Goal: Register for event/course

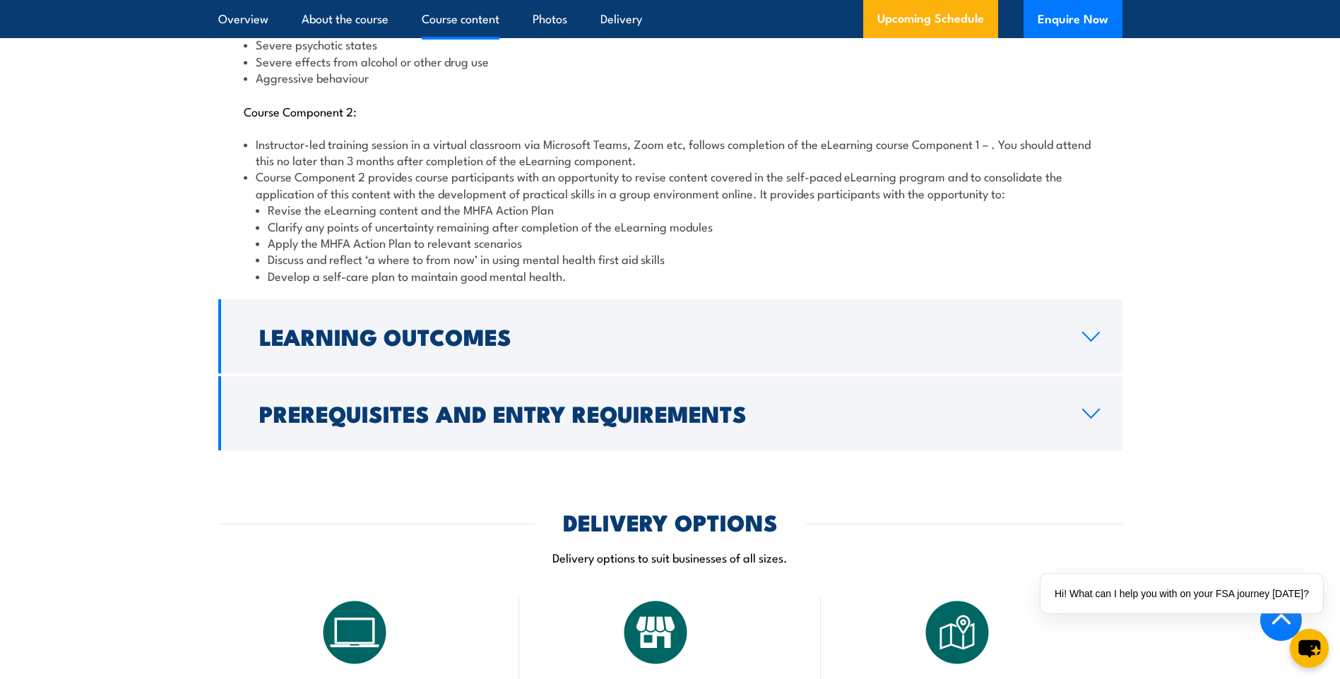
scroll to position [1907, 0]
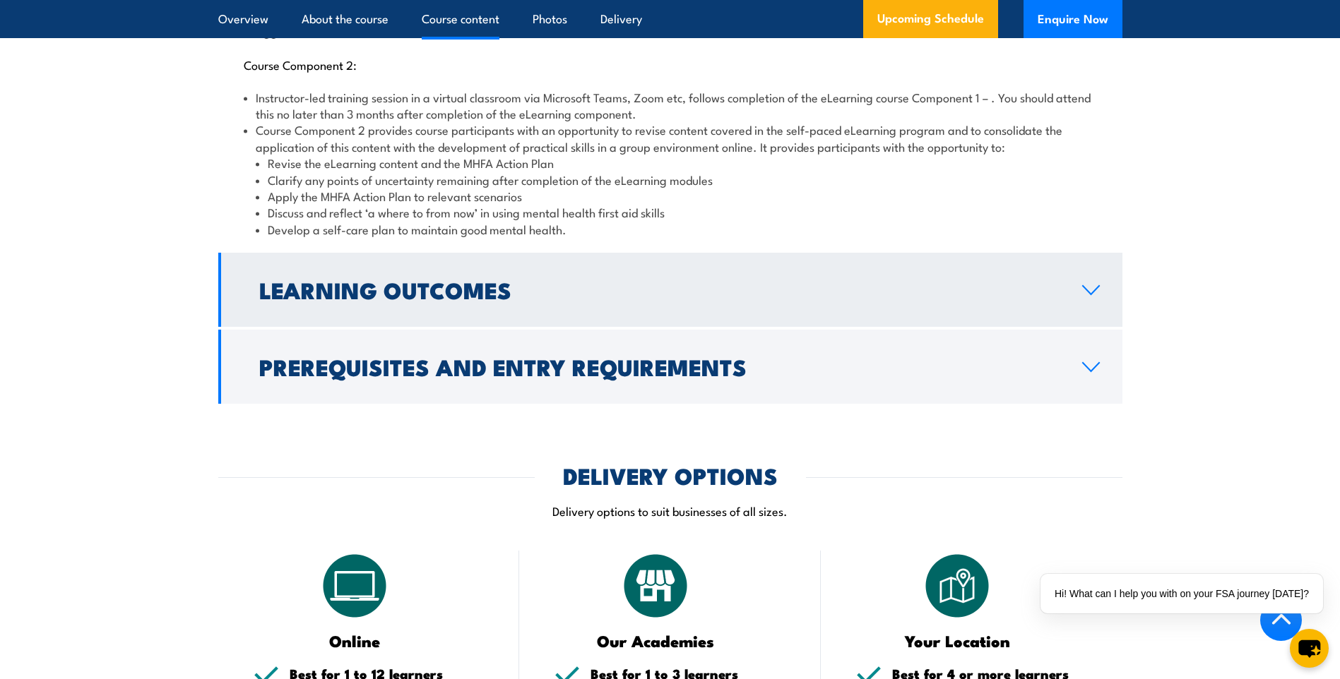
click at [1091, 285] on icon at bounding box center [1090, 290] width 19 height 11
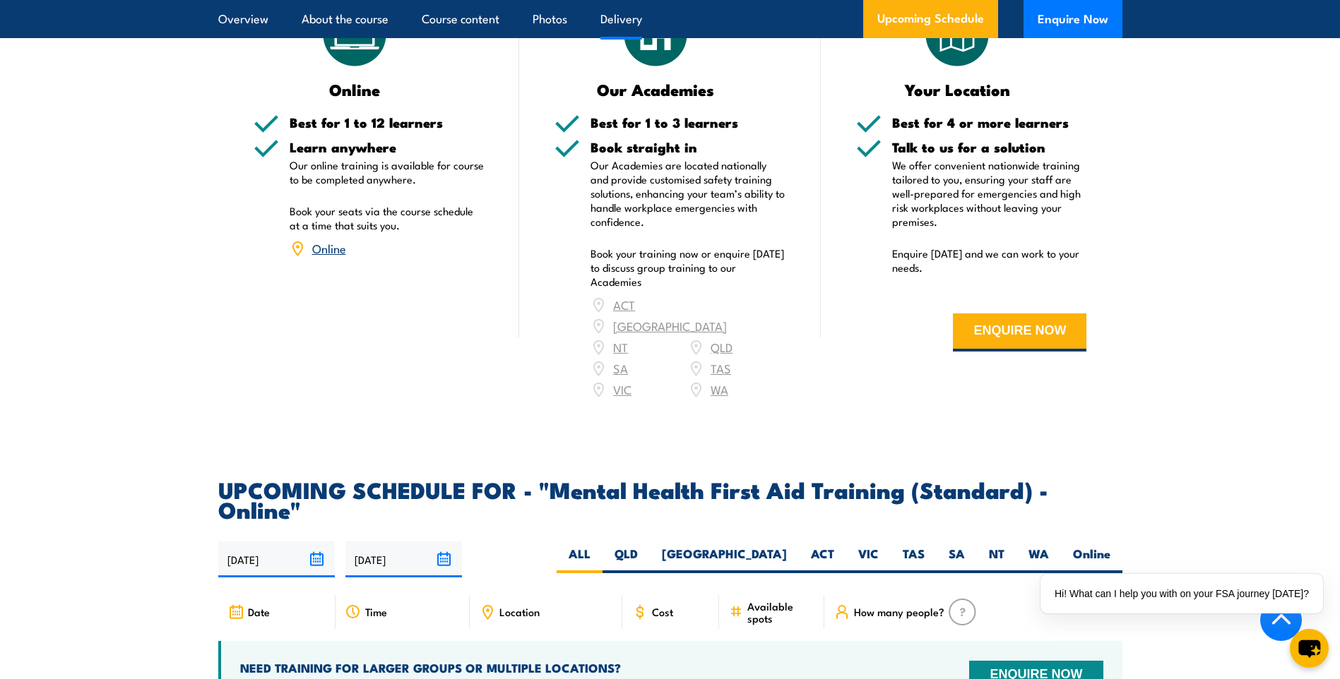
scroll to position [2071, 0]
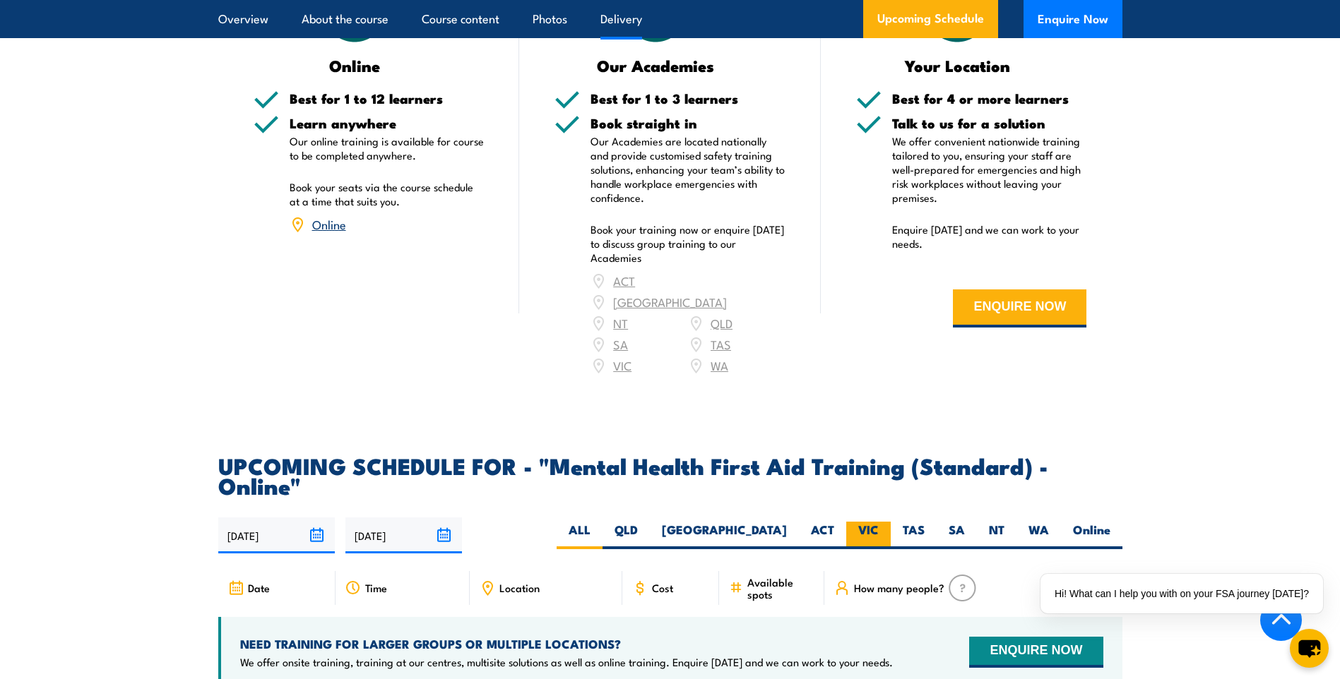
click at [876, 522] on label "VIC" at bounding box center [868, 536] width 44 height 28
click at [879, 522] on input "VIC" at bounding box center [883, 526] width 9 height 9
radio input "true"
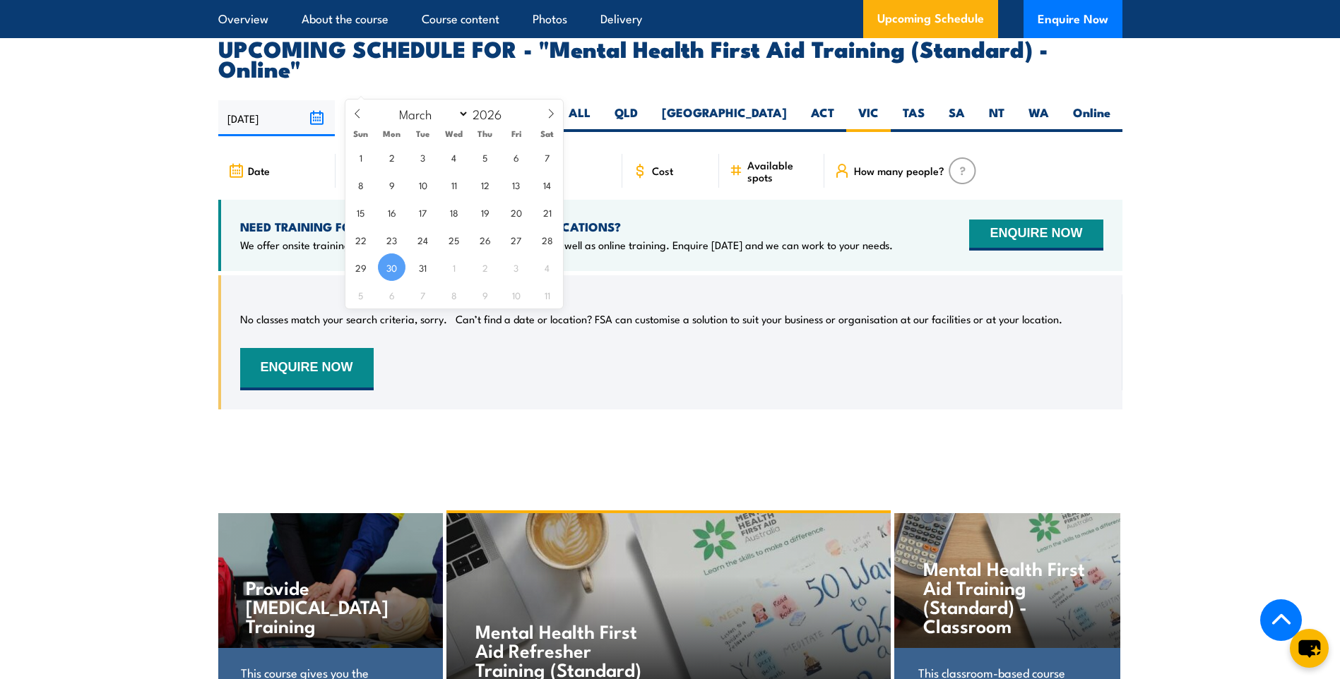
click at [381, 100] on input "30/03/2026" at bounding box center [403, 118] width 117 height 36
click at [663, 165] on span "Cost" at bounding box center [662, 171] width 21 height 12
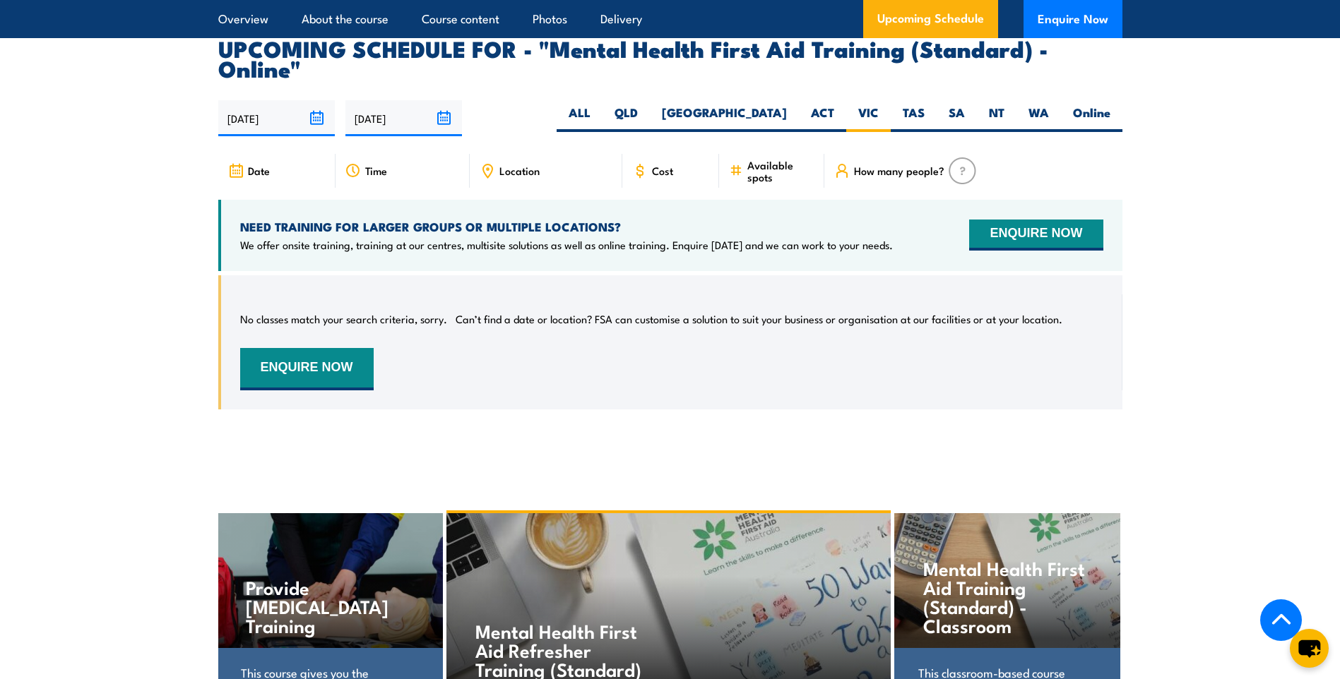
click at [645, 163] on icon at bounding box center [640, 171] width 16 height 16
click at [1097, 105] on label "Online" at bounding box center [1091, 119] width 61 height 28
click at [1110, 105] on input "Online" at bounding box center [1114, 109] width 9 height 9
radio input "true"
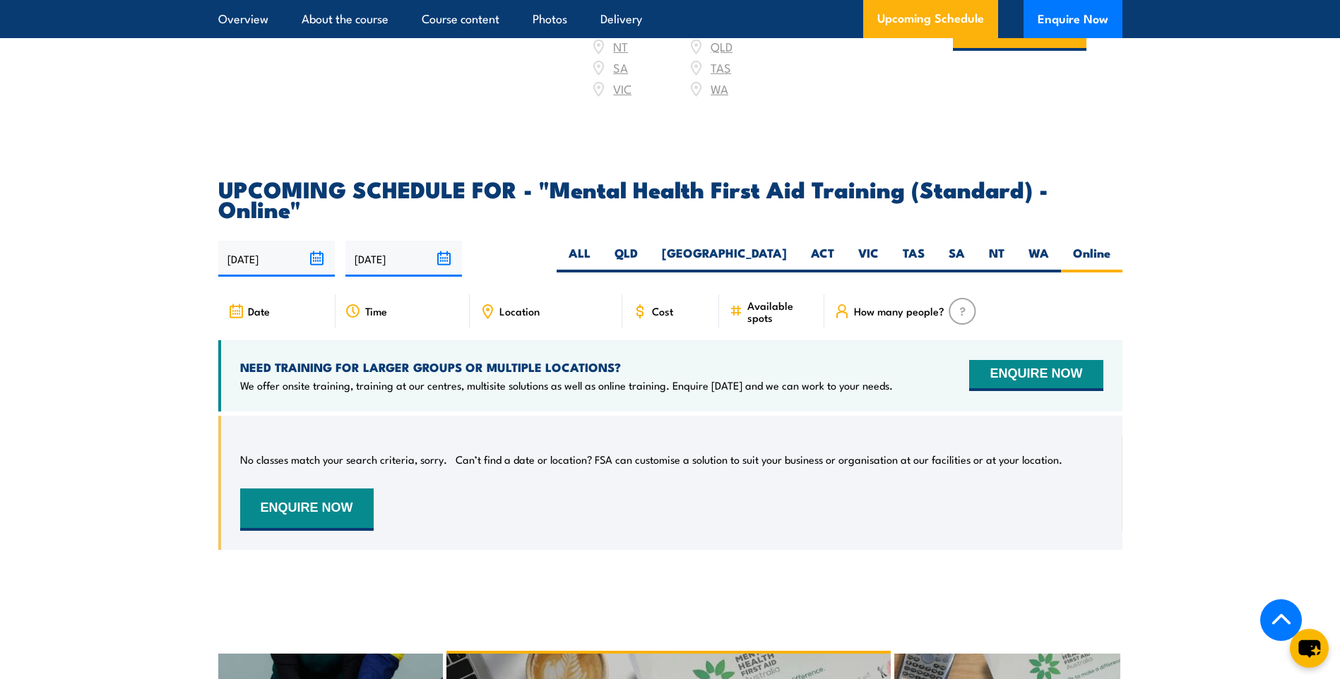
scroll to position [2758, 0]
click at [874, 246] on label "VIC" at bounding box center [868, 260] width 44 height 28
click at [879, 246] on input "VIC" at bounding box center [883, 250] width 9 height 9
radio input "true"
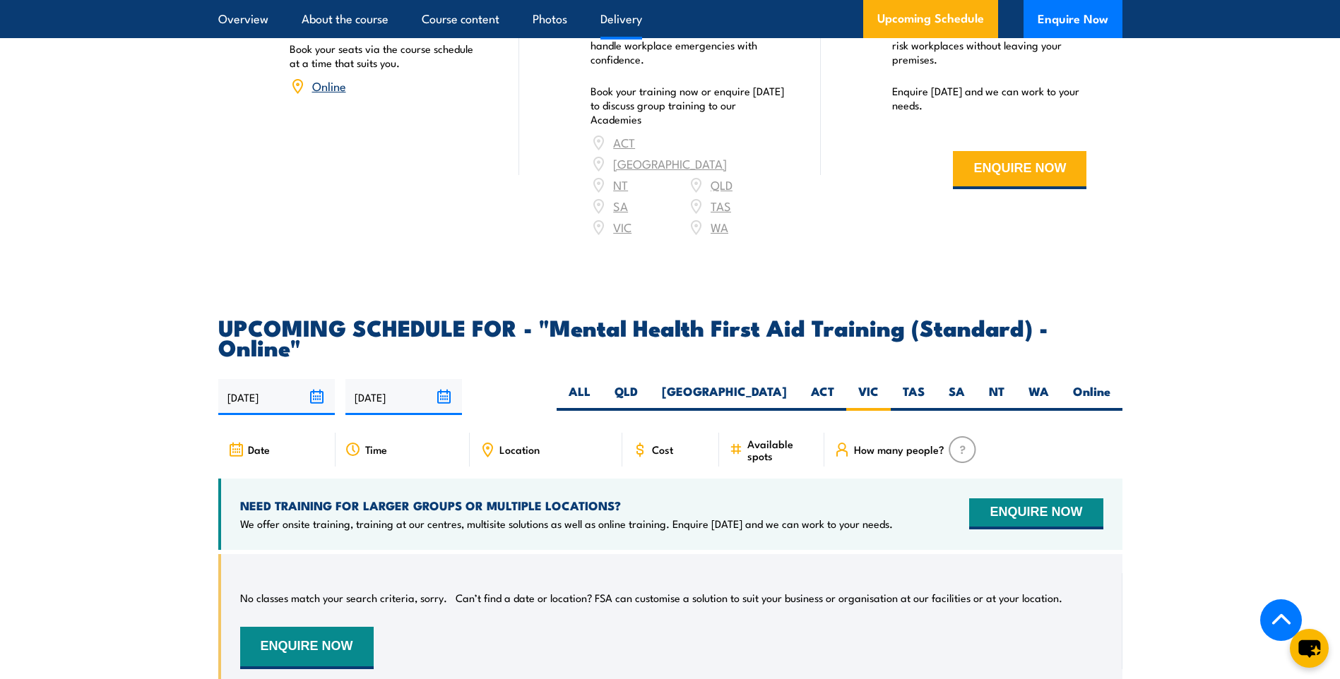
scroll to position [2617, 0]
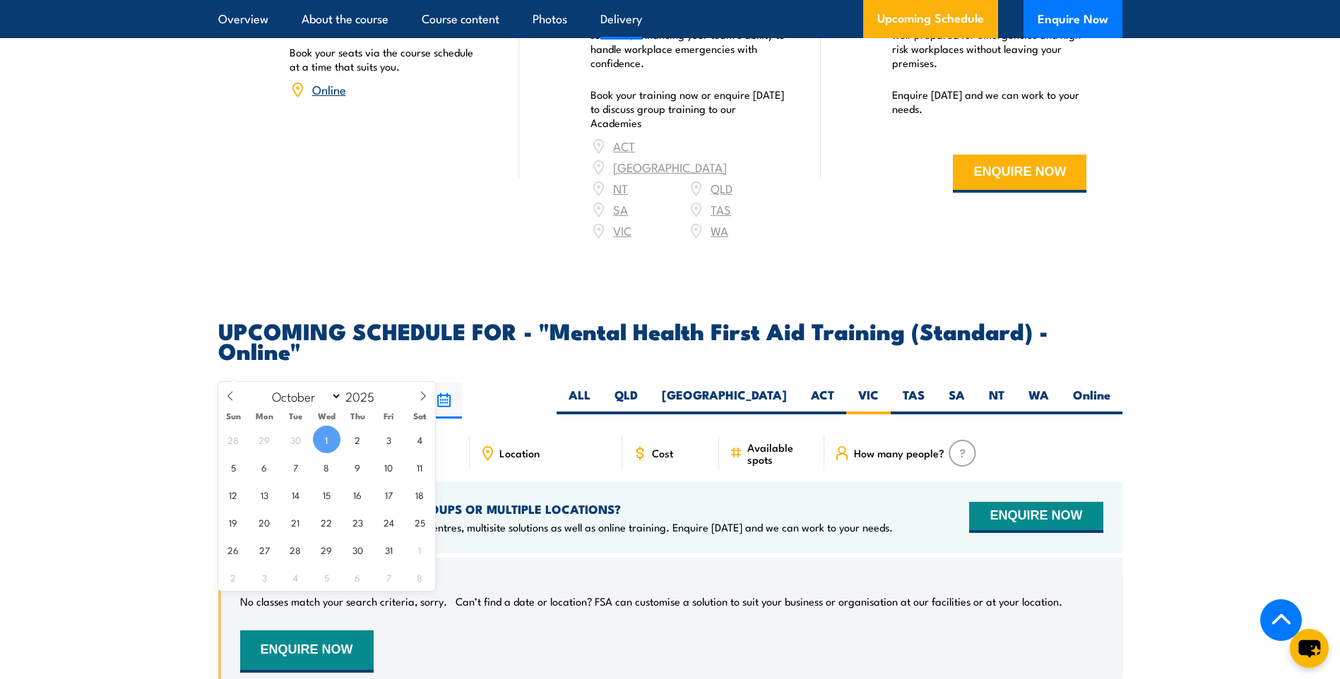
click at [282, 383] on input "[DATE]" at bounding box center [276, 401] width 117 height 36
click at [395, 383] on input "[DATE]" at bounding box center [403, 401] width 117 height 36
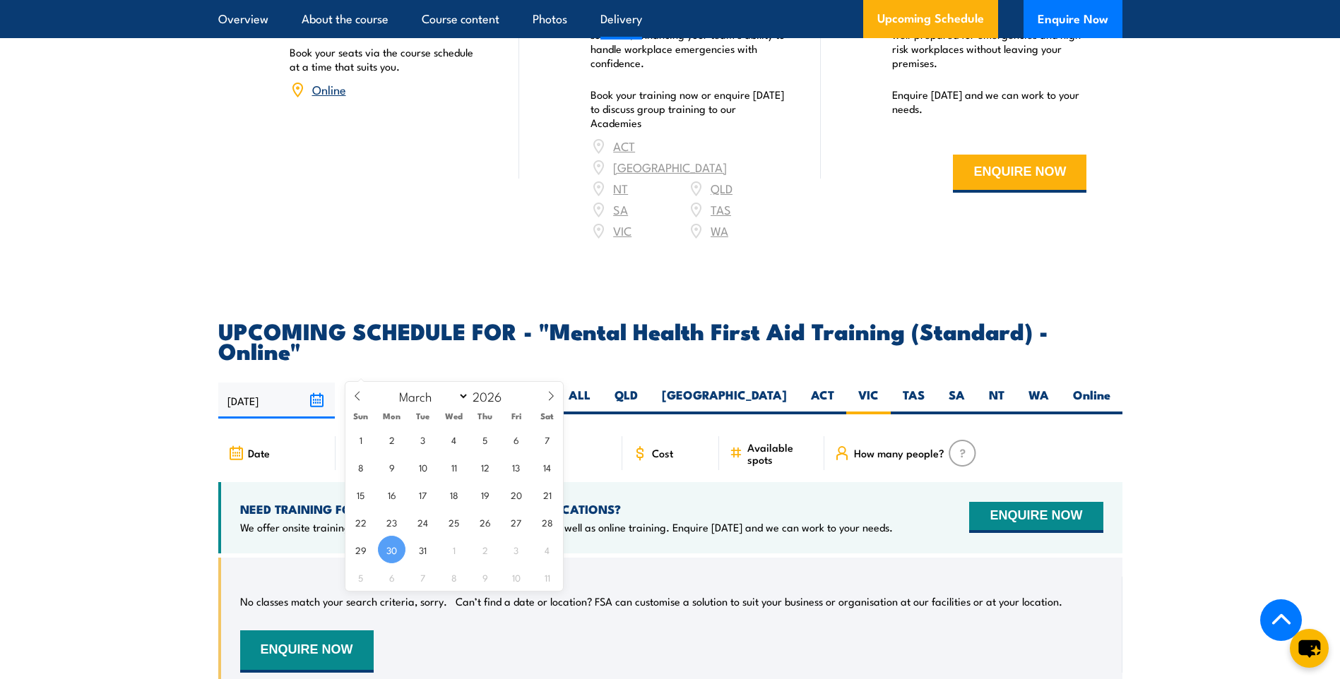
click at [302, 383] on input "[DATE]" at bounding box center [276, 401] width 117 height 36
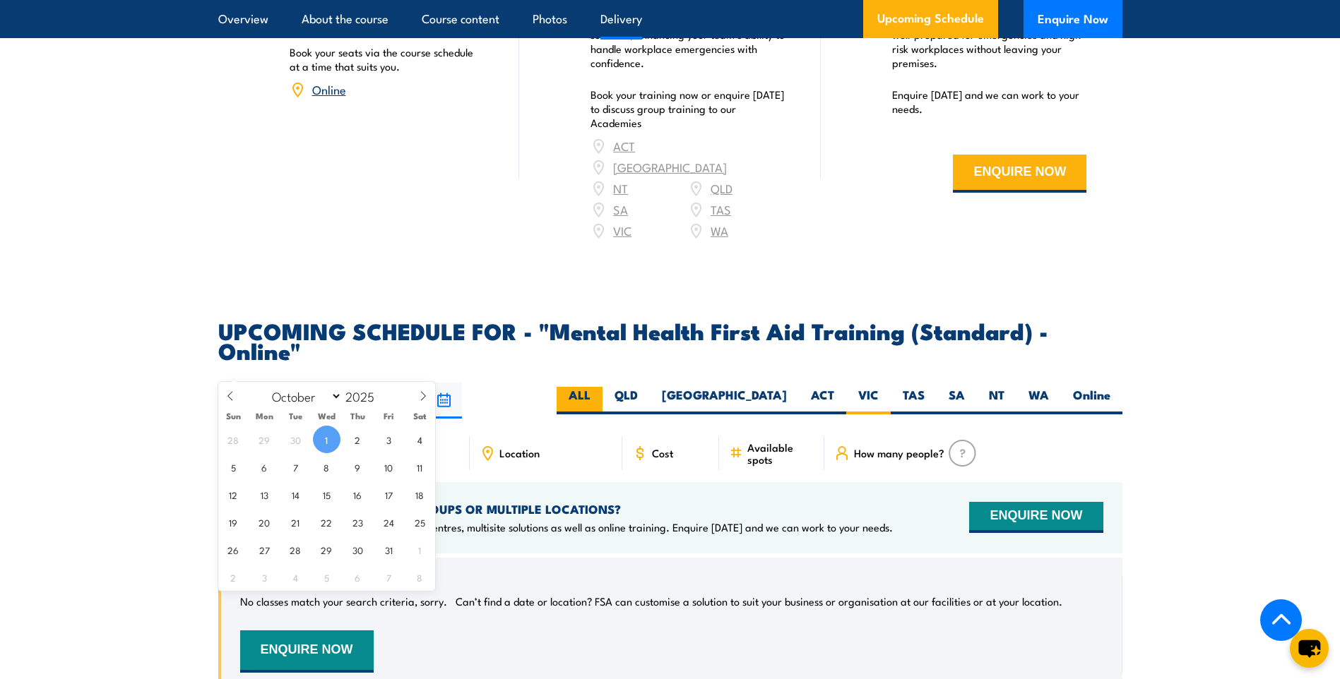
click at [602, 387] on label "ALL" at bounding box center [579, 401] width 46 height 28
click at [600, 387] on input "ALL" at bounding box center [594, 391] width 9 height 9
radio input "true"
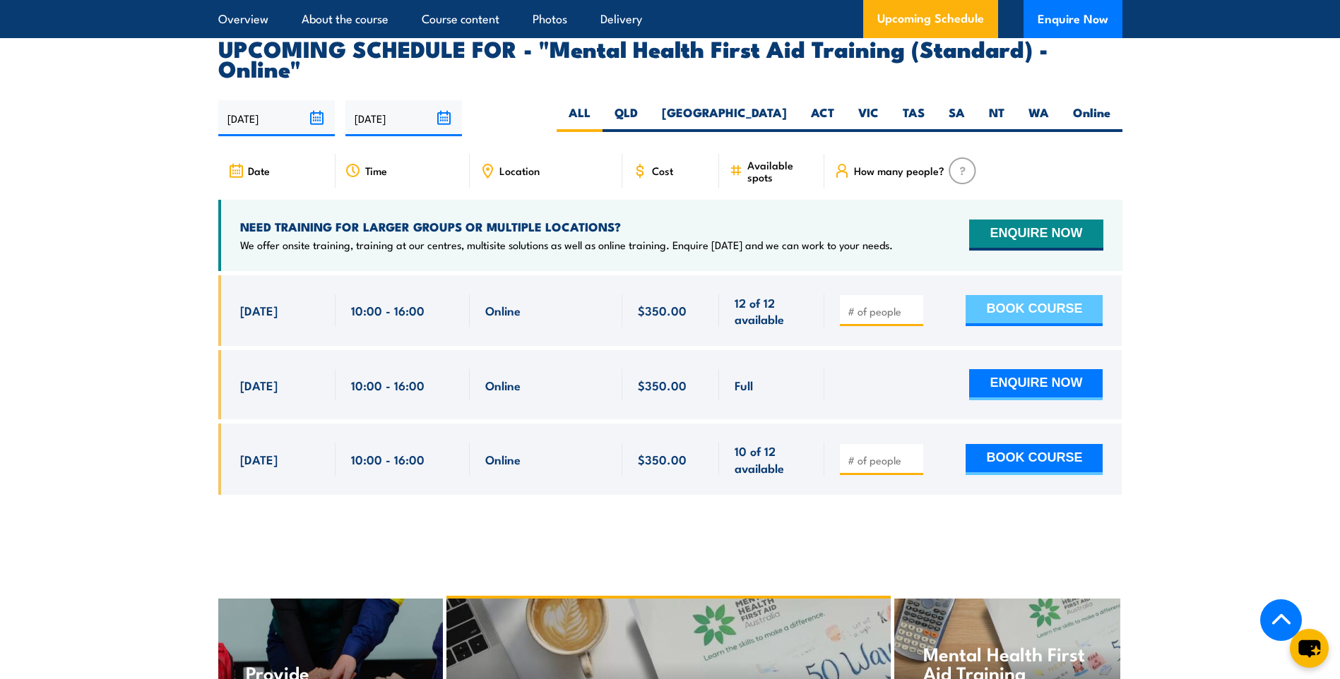
click at [1042, 295] on button "BOOK COURSE" at bounding box center [1033, 310] width 137 height 31
type input "1"
click at [912, 304] on input "1" at bounding box center [882, 311] width 71 height 14
click at [1042, 295] on button "BOOK COURSE" at bounding box center [1033, 310] width 137 height 31
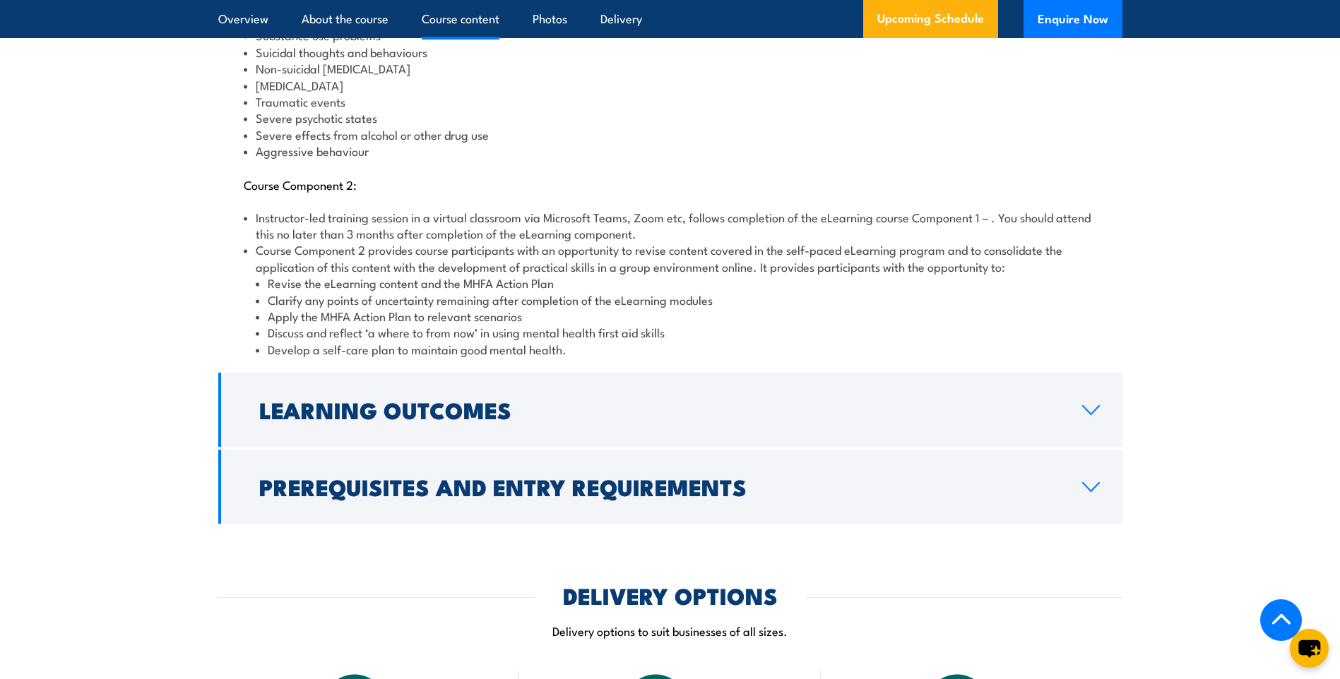
scroll to position [1840, 0]
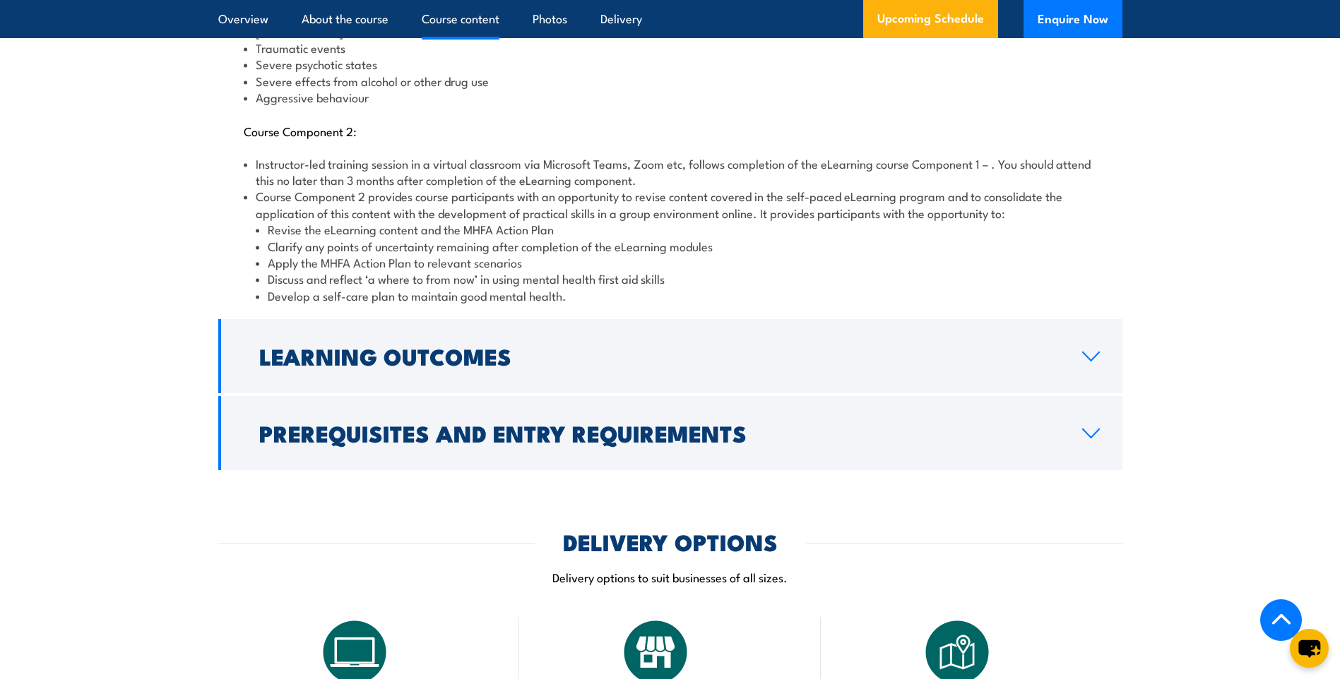
click at [1095, 352] on icon at bounding box center [1091, 356] width 16 height 8
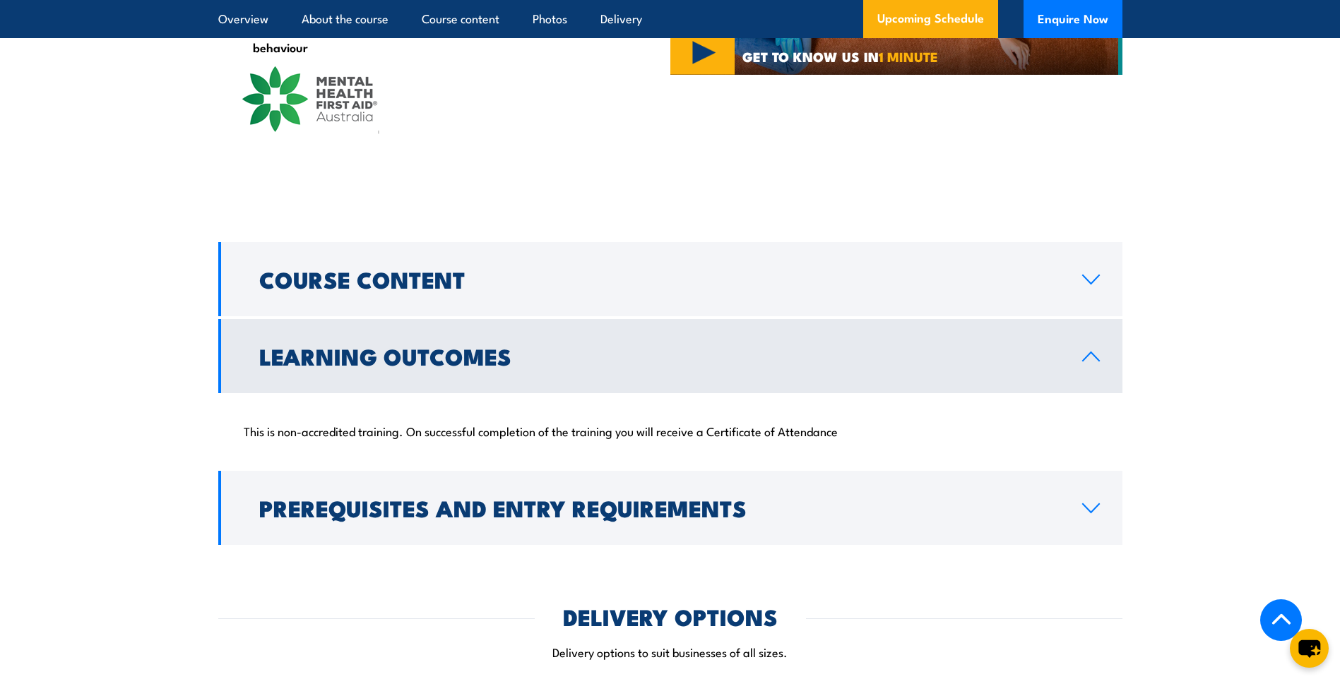
scroll to position [1345, 0]
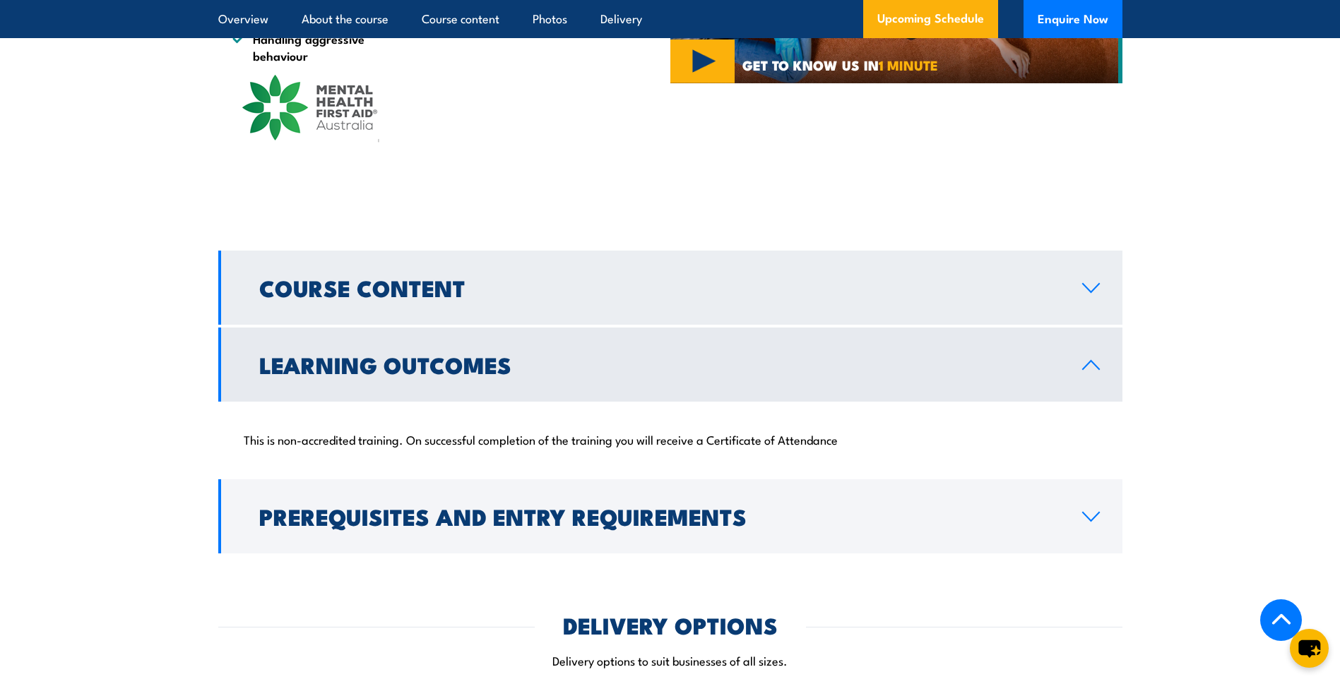
click at [1093, 284] on icon at bounding box center [1091, 288] width 16 height 8
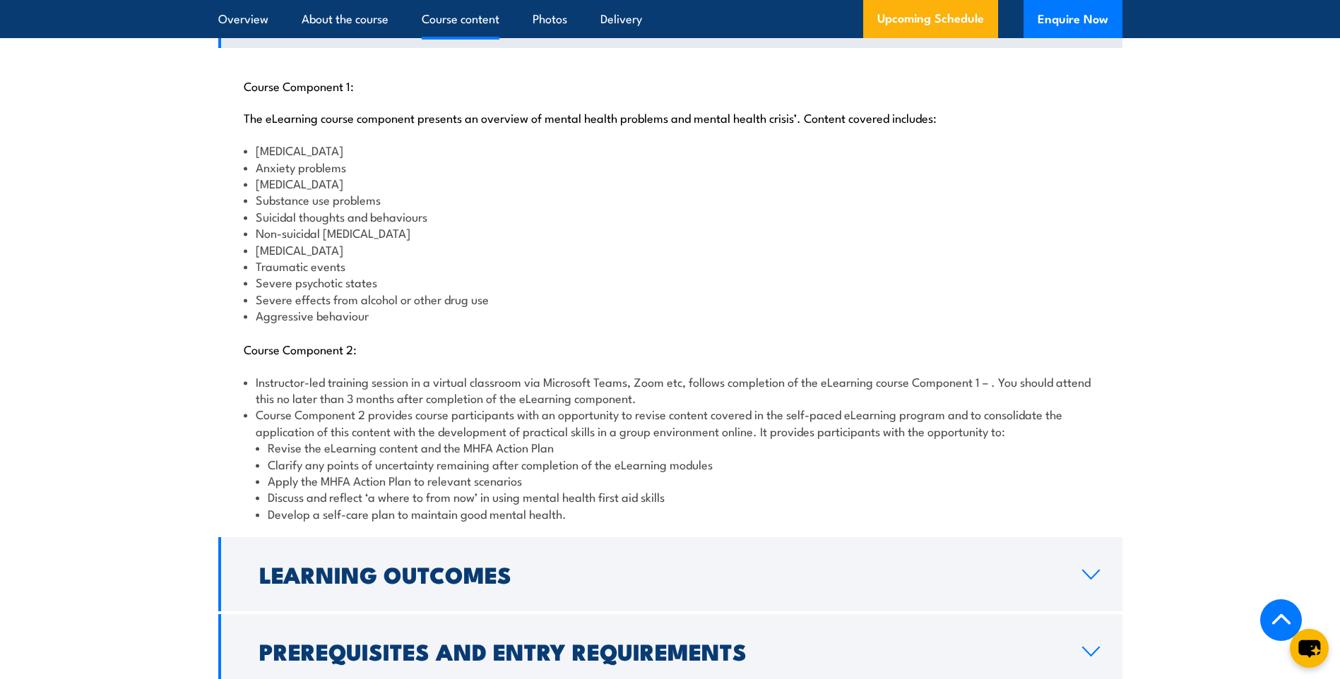
scroll to position [1628, 0]
